Goal: Find specific page/section: Find specific page/section

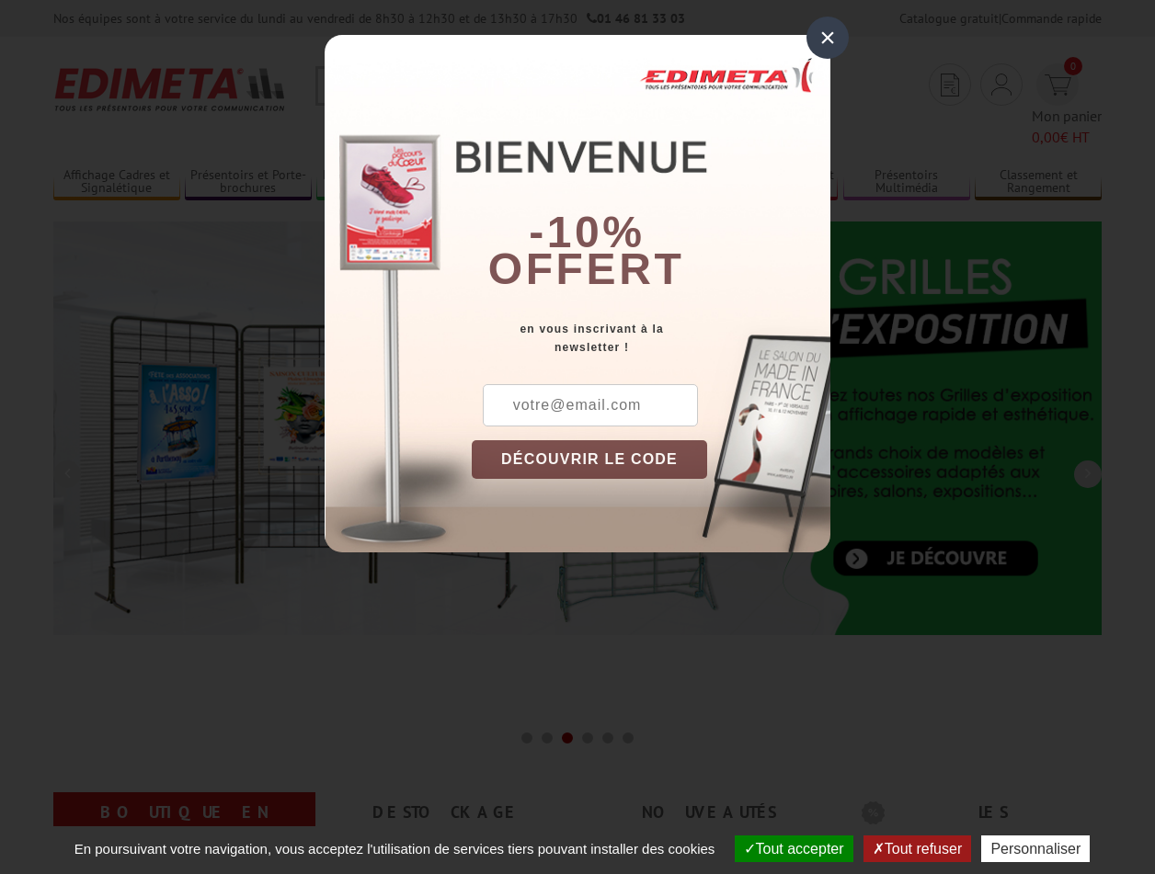
click at [785, 849] on button "Tout accepter" at bounding box center [794, 849] width 119 height 27
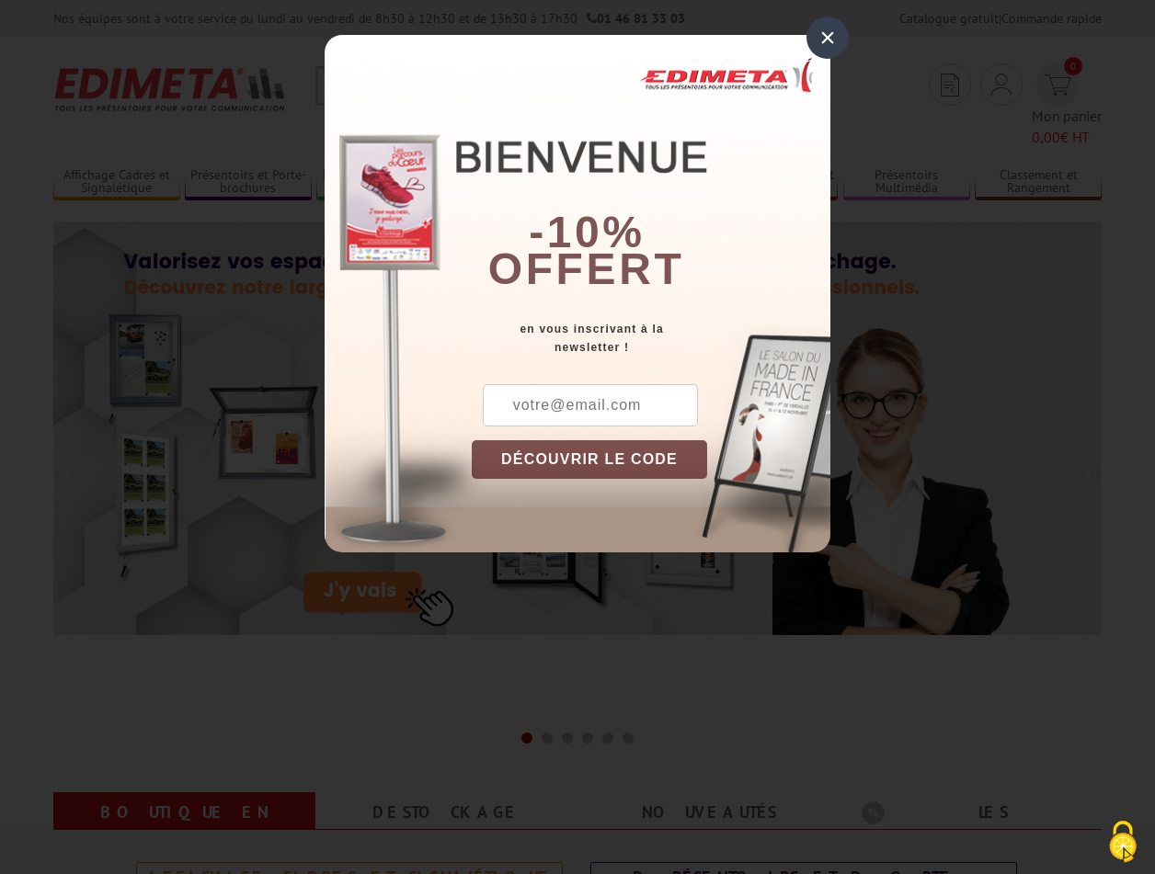
click at [827, 37] on div "×" at bounding box center [827, 38] width 42 height 42
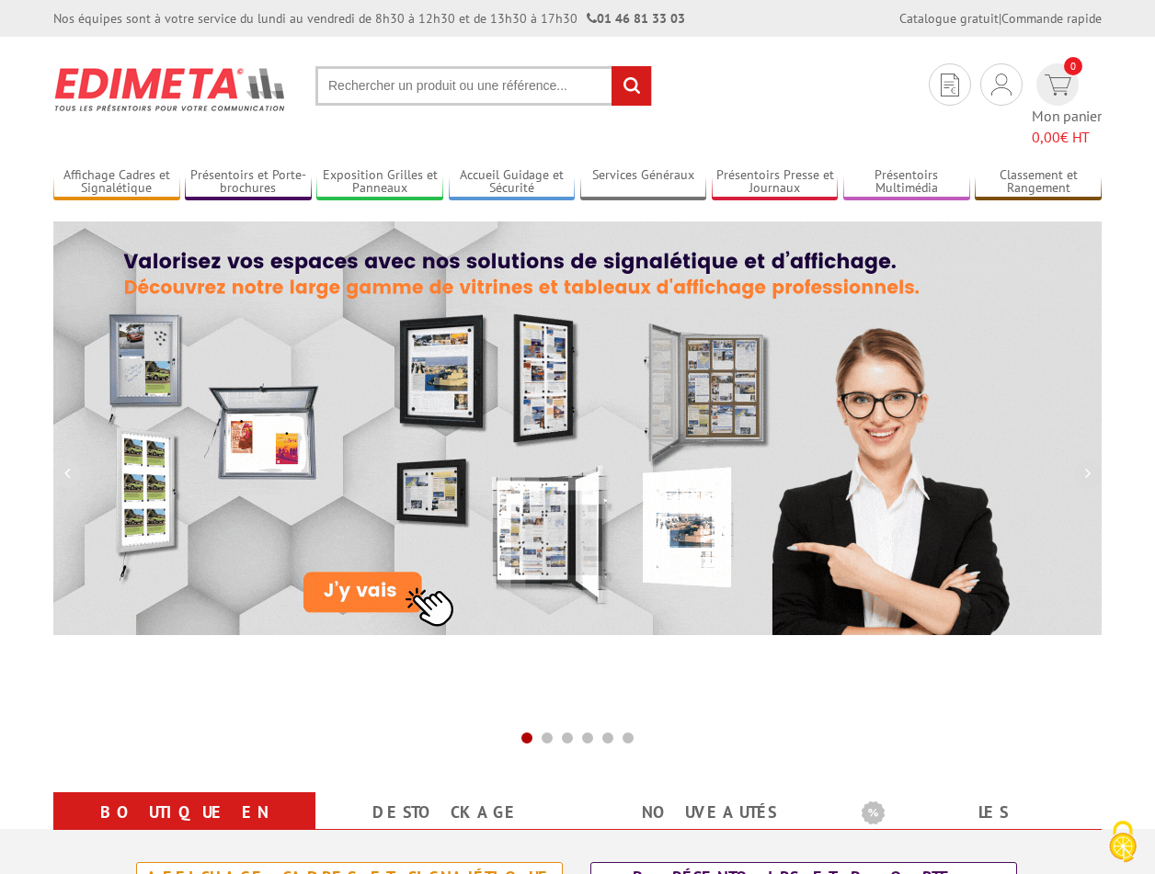
click at [0, 0] on div "Nos équipes sont à votre service du [DATE] au [DATE] de 8h30 à 12h30 et de 13h3…" at bounding box center [577, 18] width 1155 height 37
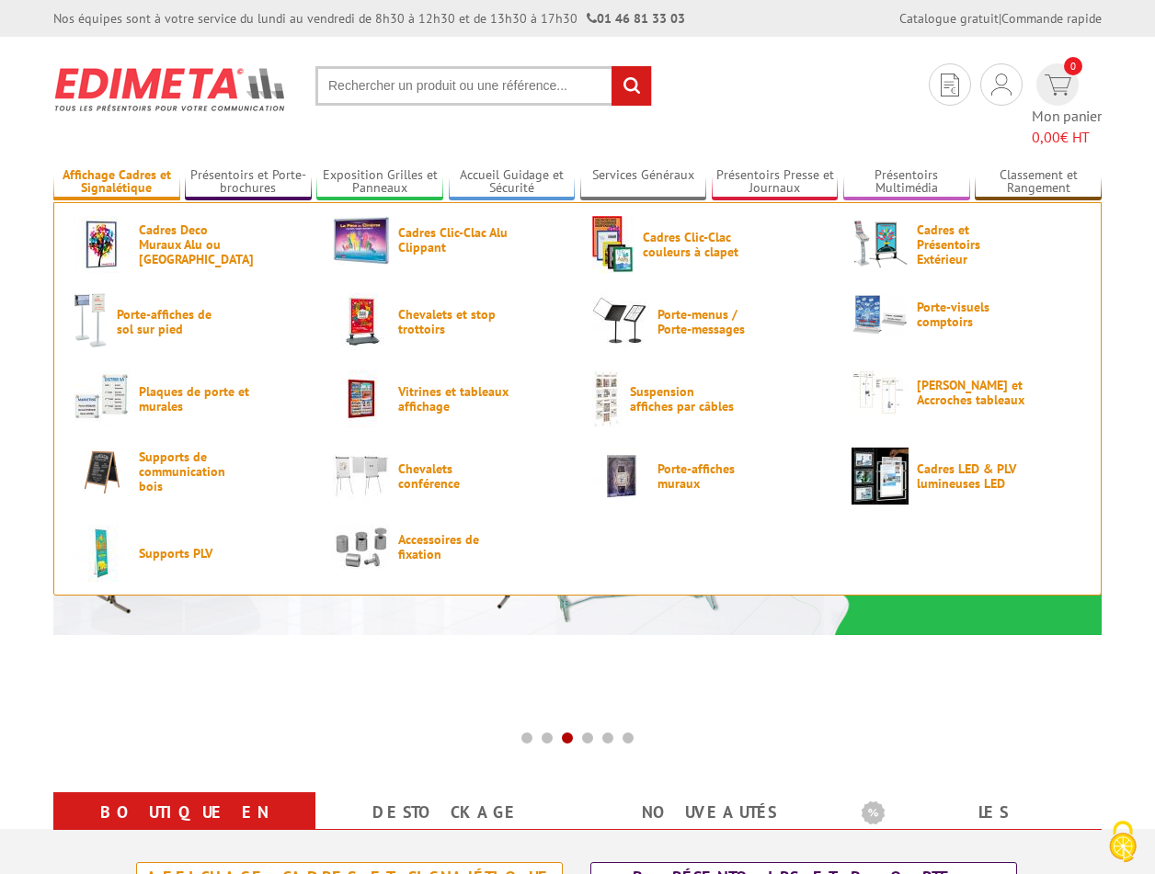
click at [116, 167] on link "Affichage Cadres et Signalétique" at bounding box center [116, 182] width 127 height 30
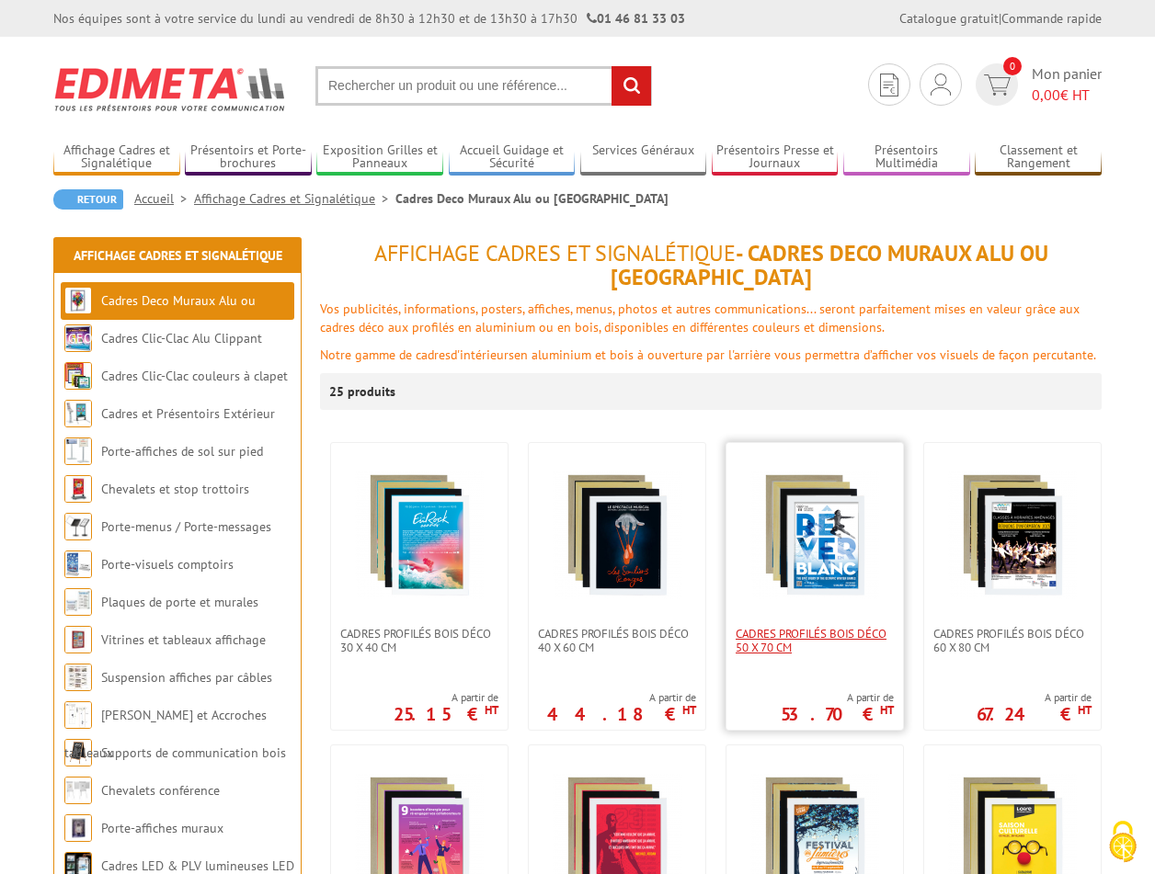
click at [815, 634] on span "Cadres Profilés Bois Déco 50 x 70 cm" at bounding box center [815, 641] width 158 height 28
